Goal: Book appointment/travel/reservation

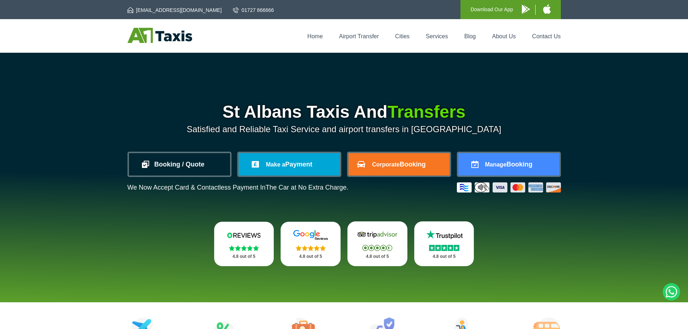
click at [186, 163] on link "Booking / Quote" at bounding box center [179, 164] width 101 height 22
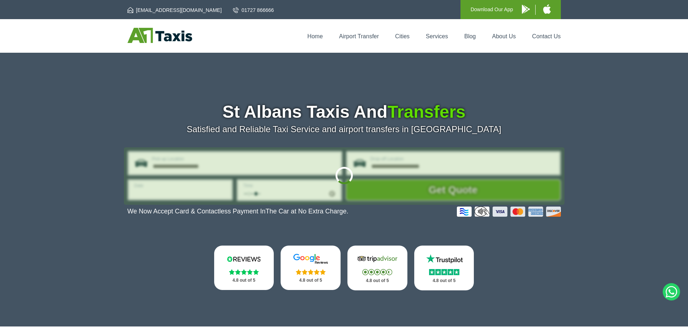
type input "**********"
